Goal: Find specific page/section: Find specific page/section

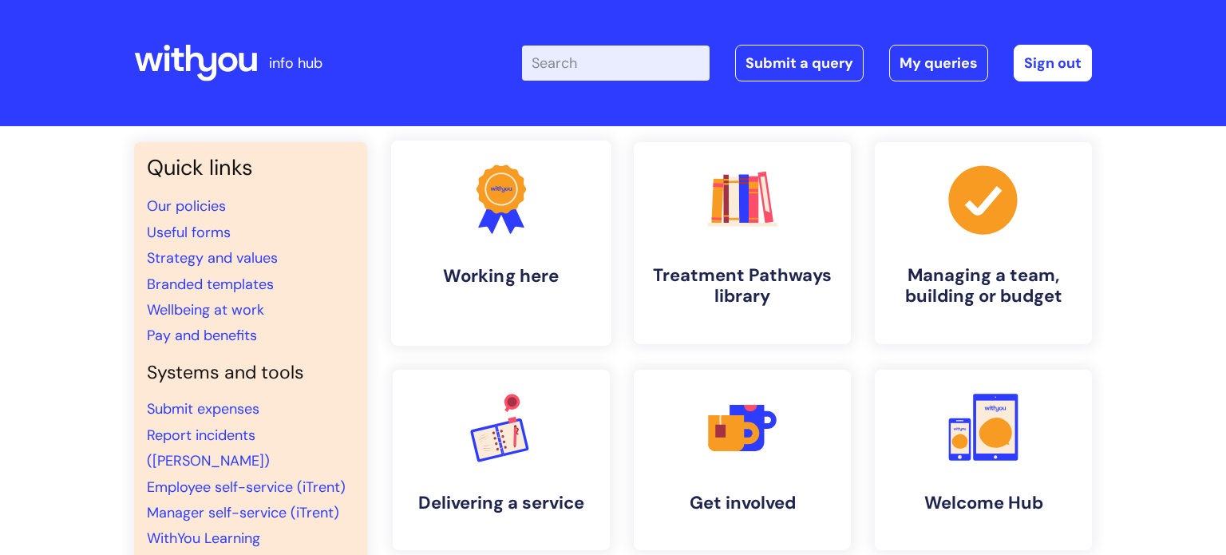
click at [486, 265] on h4 "Working here" at bounding box center [501, 276] width 195 height 22
click at [605, 65] on input "Enter your search term here..." at bounding box center [616, 63] width 188 height 35
type input "vac"
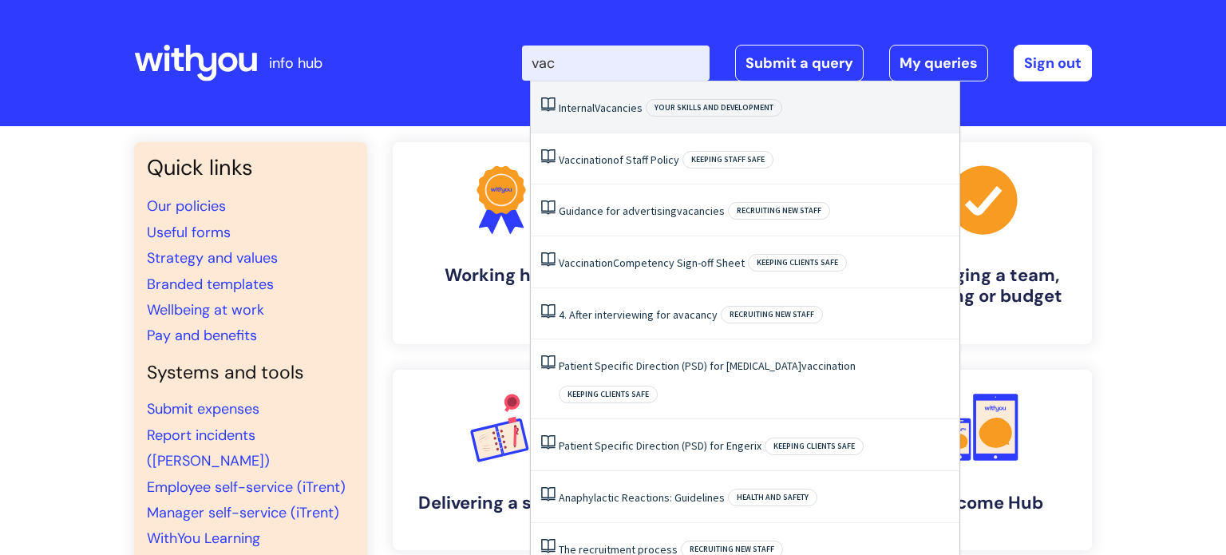
click at [636, 117] on li "Internal Vacancies Your skills and development" at bounding box center [745, 107] width 429 height 52
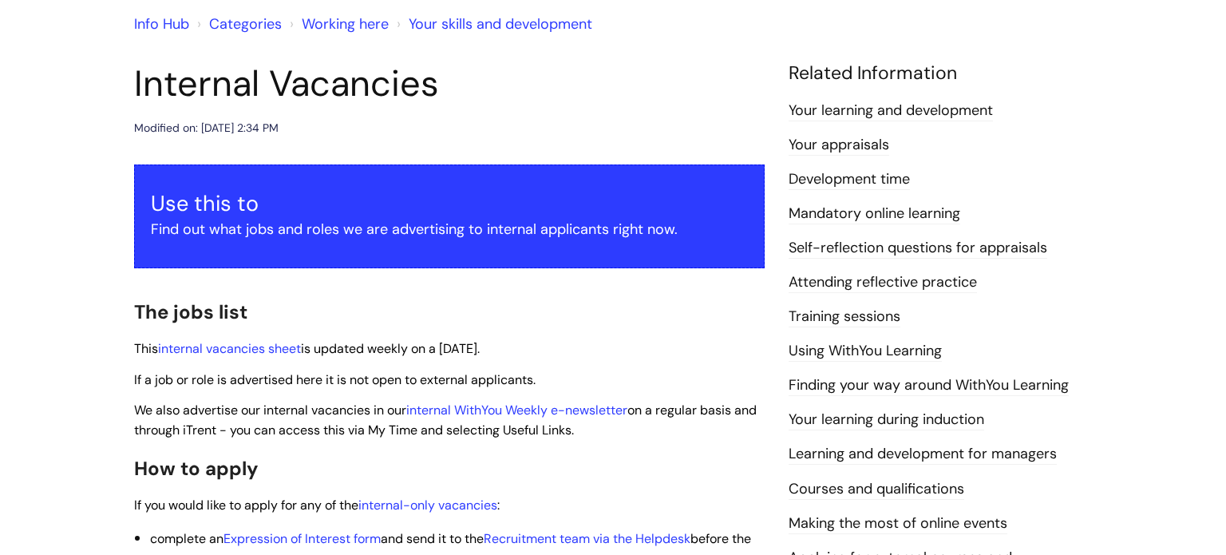
scroll to position [141, 0]
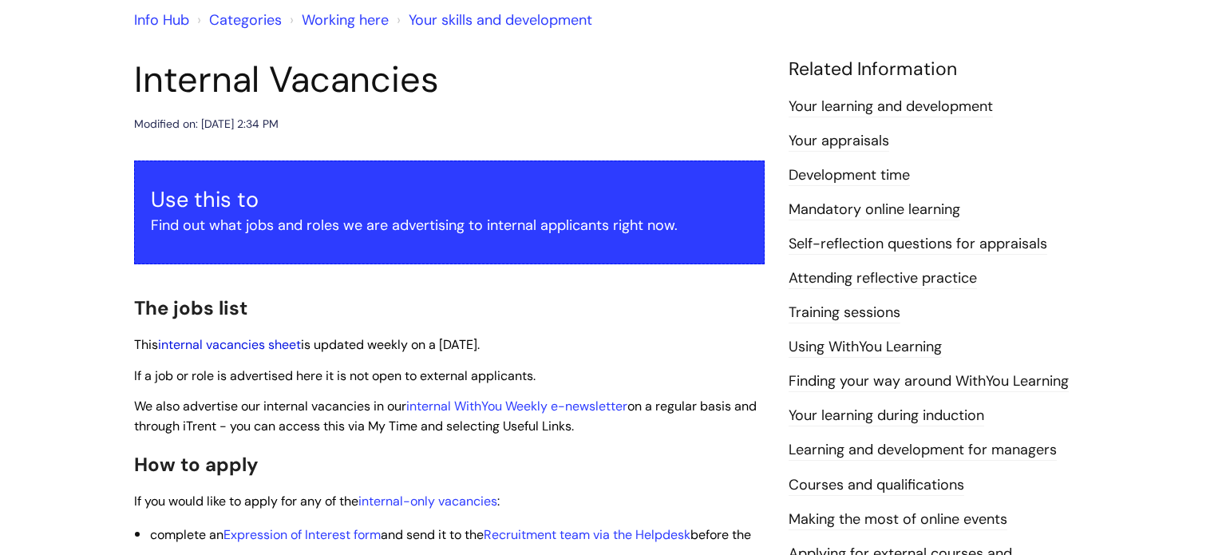
click at [242, 340] on link "internal vacancies sheet" at bounding box center [229, 344] width 143 height 17
